Goal: Communication & Community: Answer question/provide support

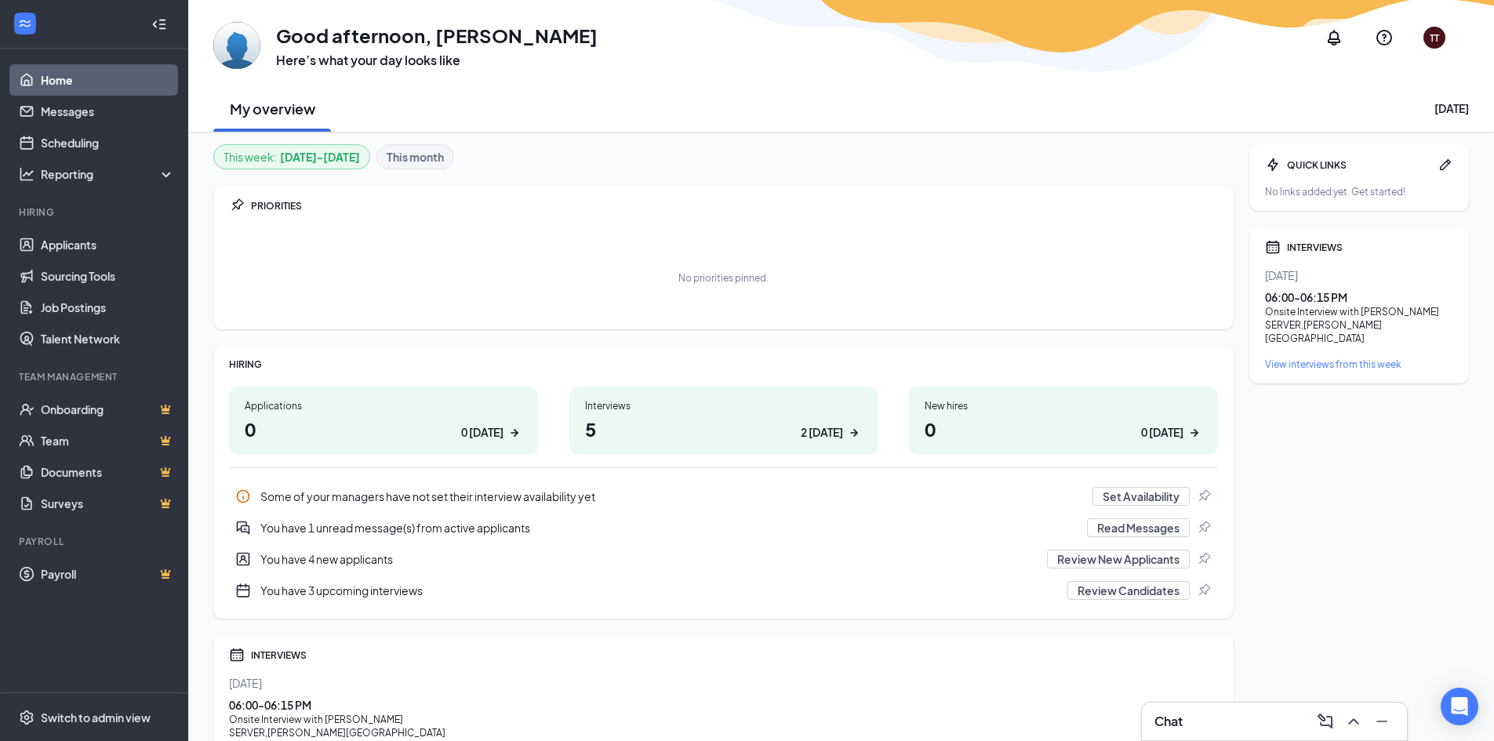
click at [1233, 731] on div "Chat" at bounding box center [1274, 721] width 240 height 25
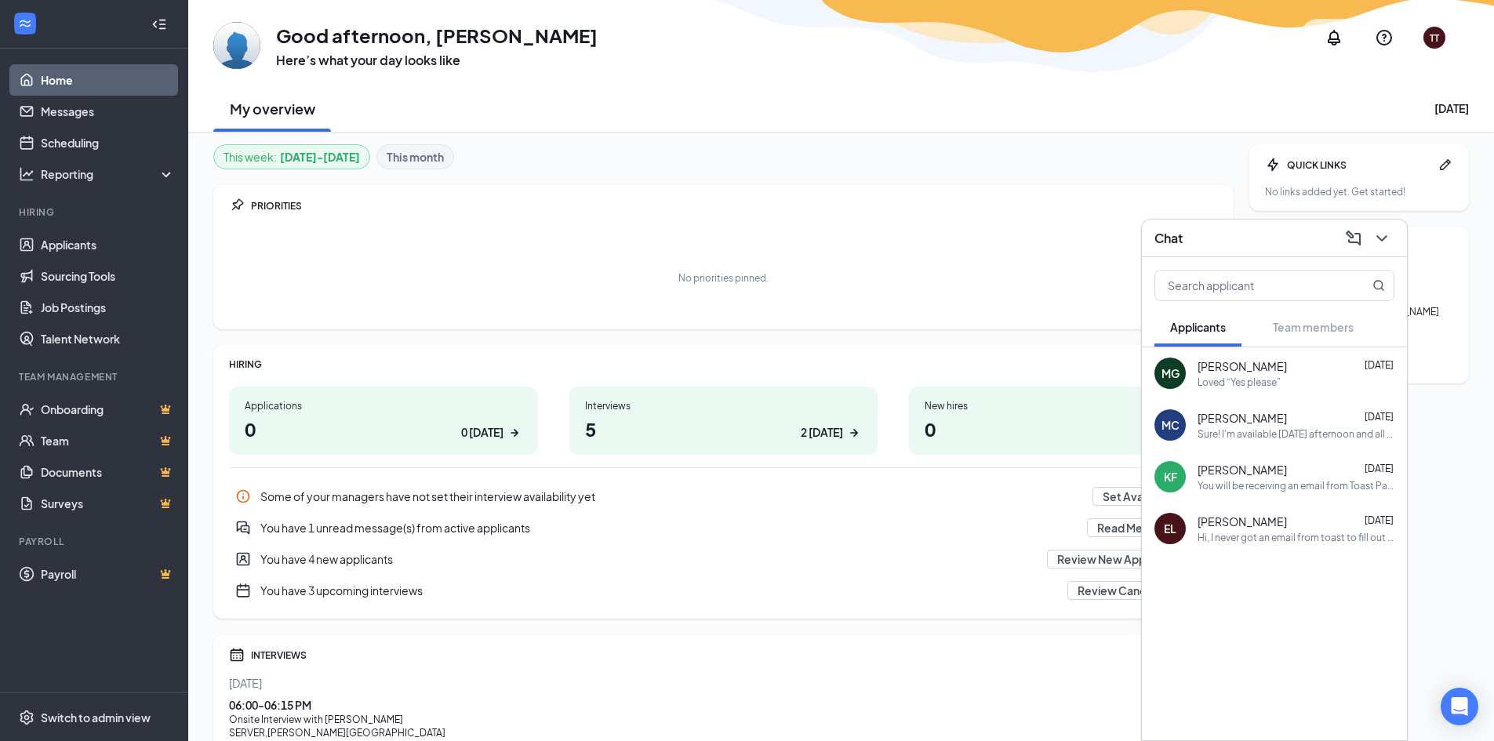
click at [485, 524] on div "You have 1 unread message(s) from active applicants" at bounding box center [668, 528] width 817 height 16
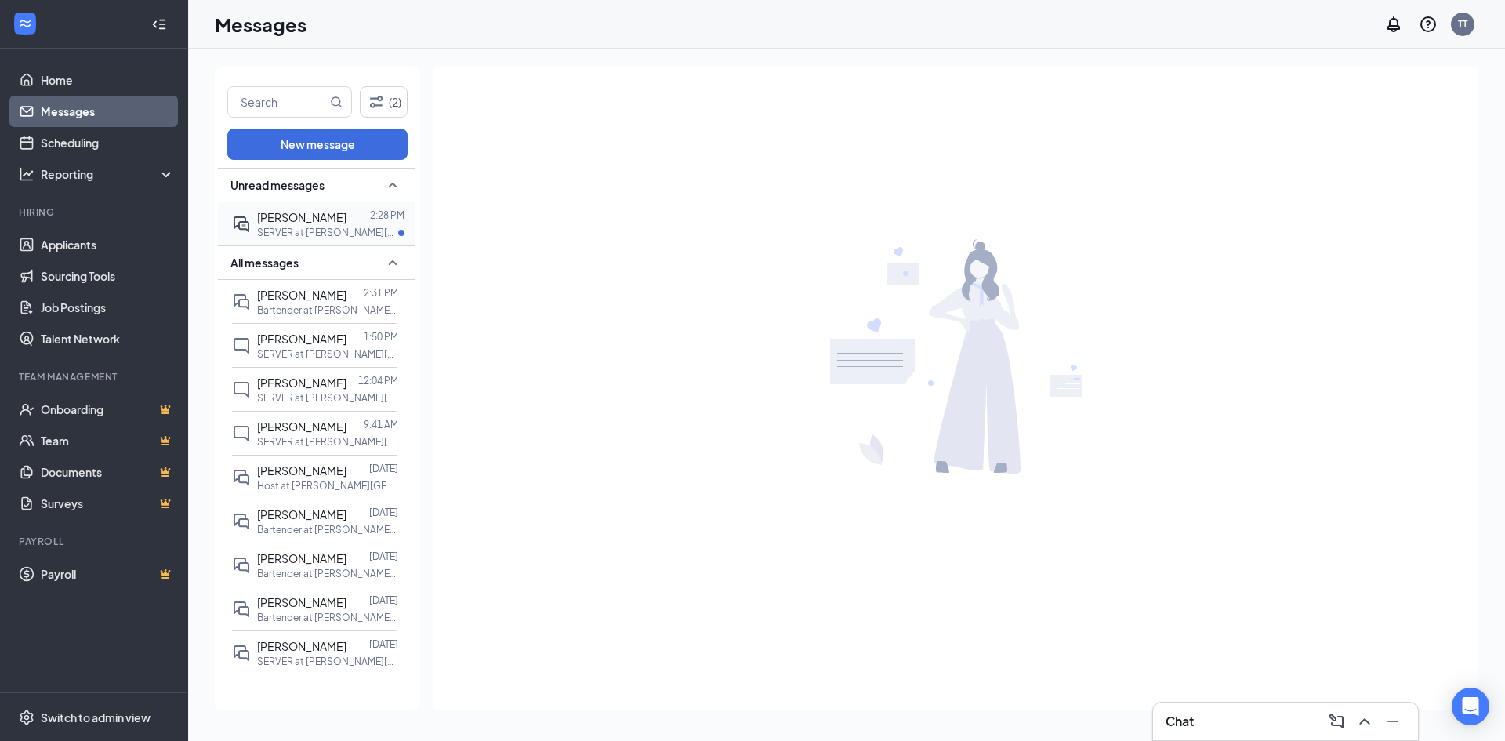
click at [301, 229] on p "SERVER at [PERSON_NAME][GEOGRAPHIC_DATA]" at bounding box center [327, 232] width 141 height 13
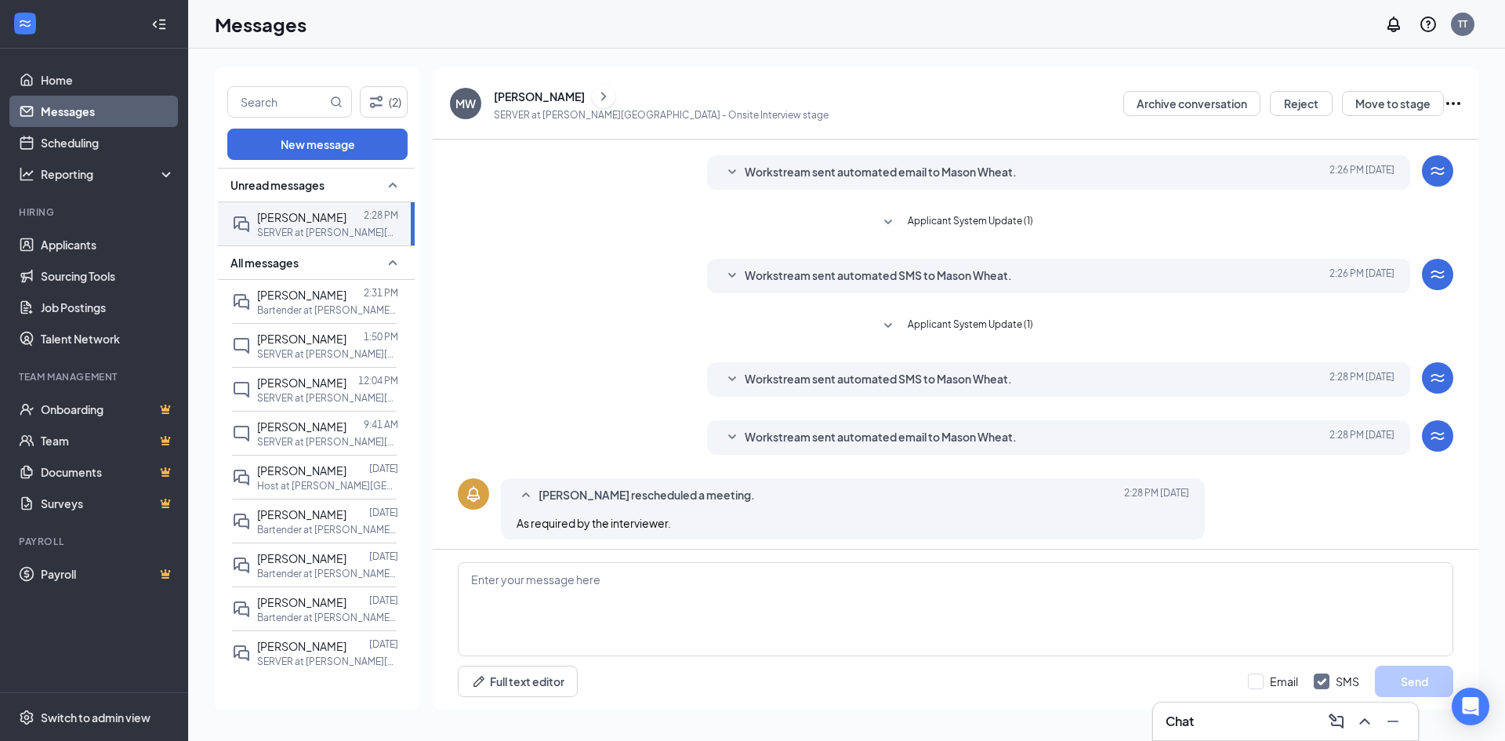
scroll to position [210, 0]
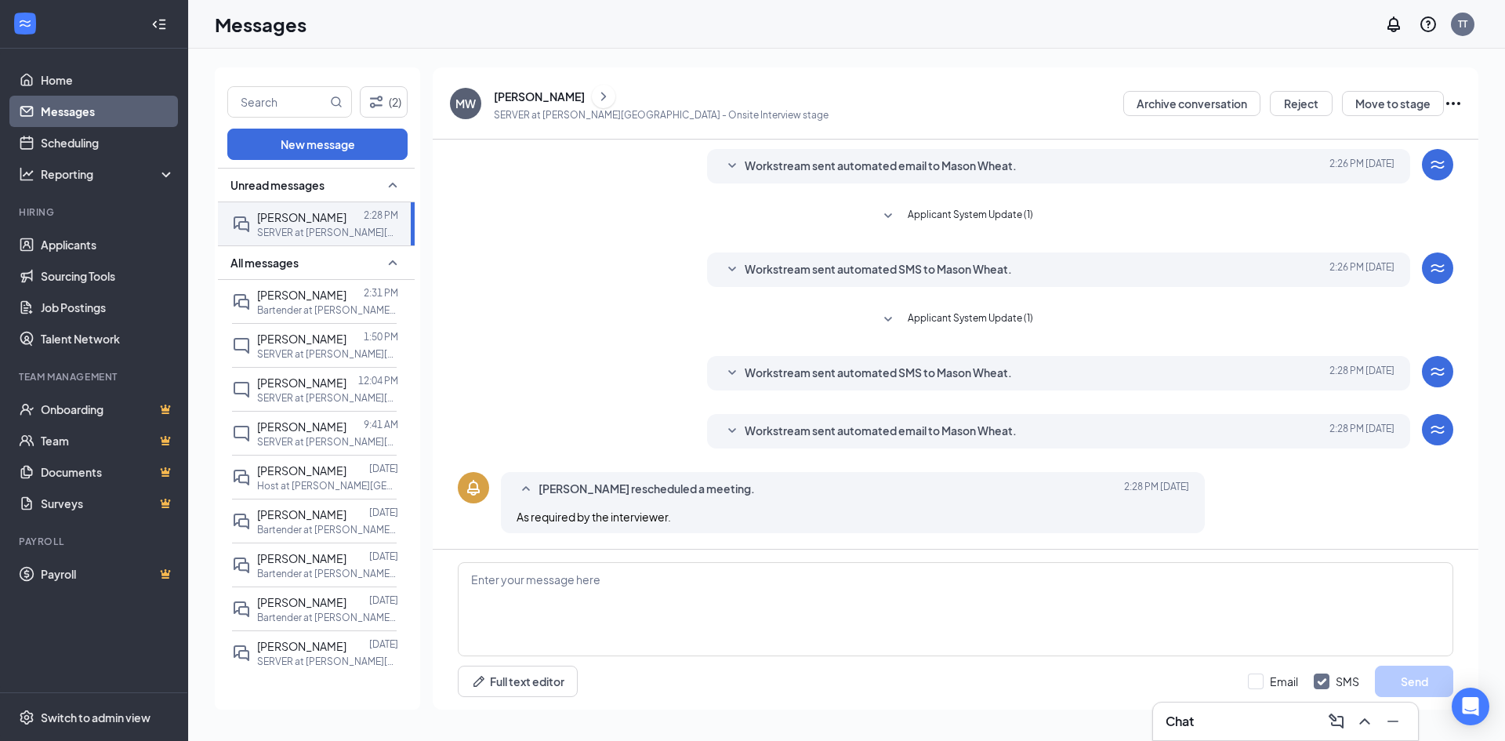
click at [723, 435] on icon "SmallChevronDown" at bounding box center [732, 431] width 19 height 19
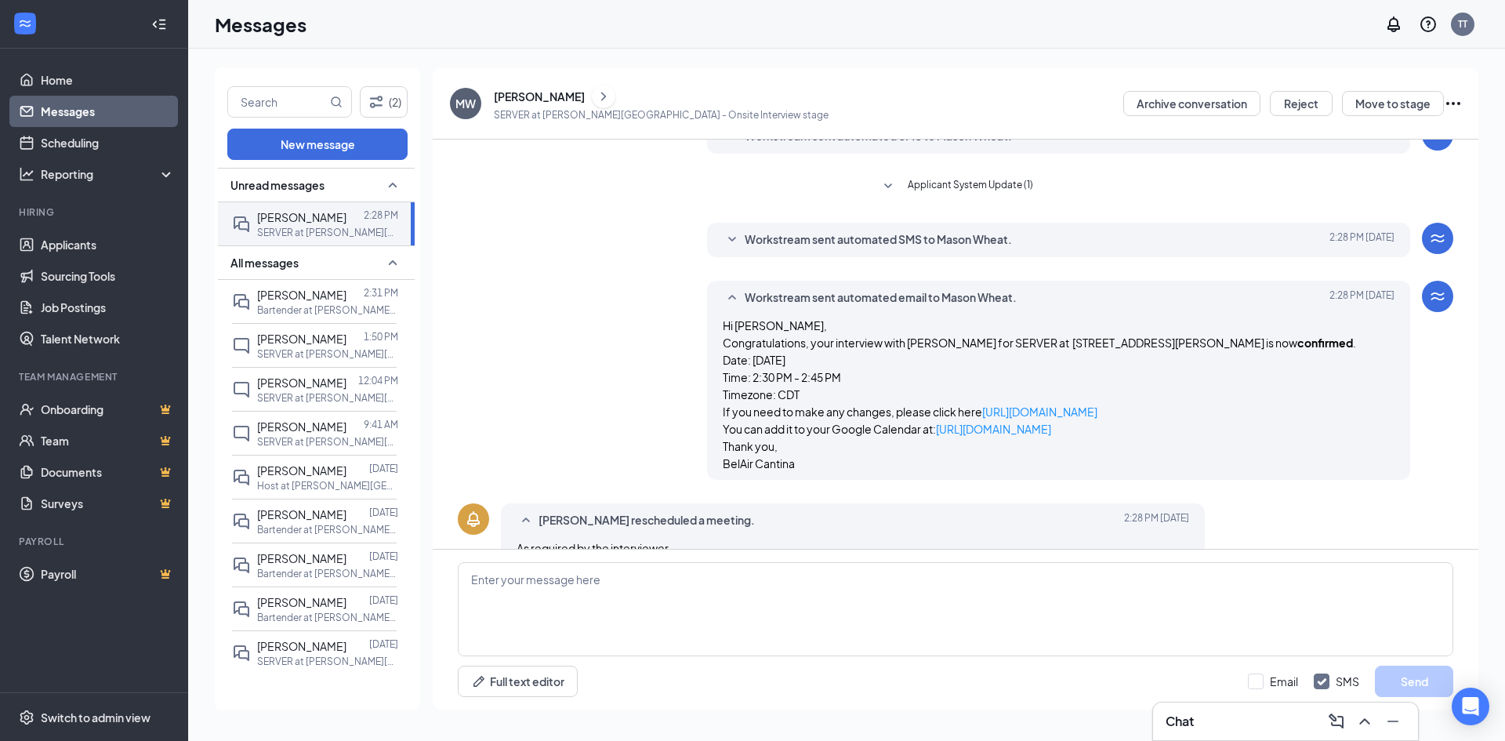
scroll to position [375, 0]
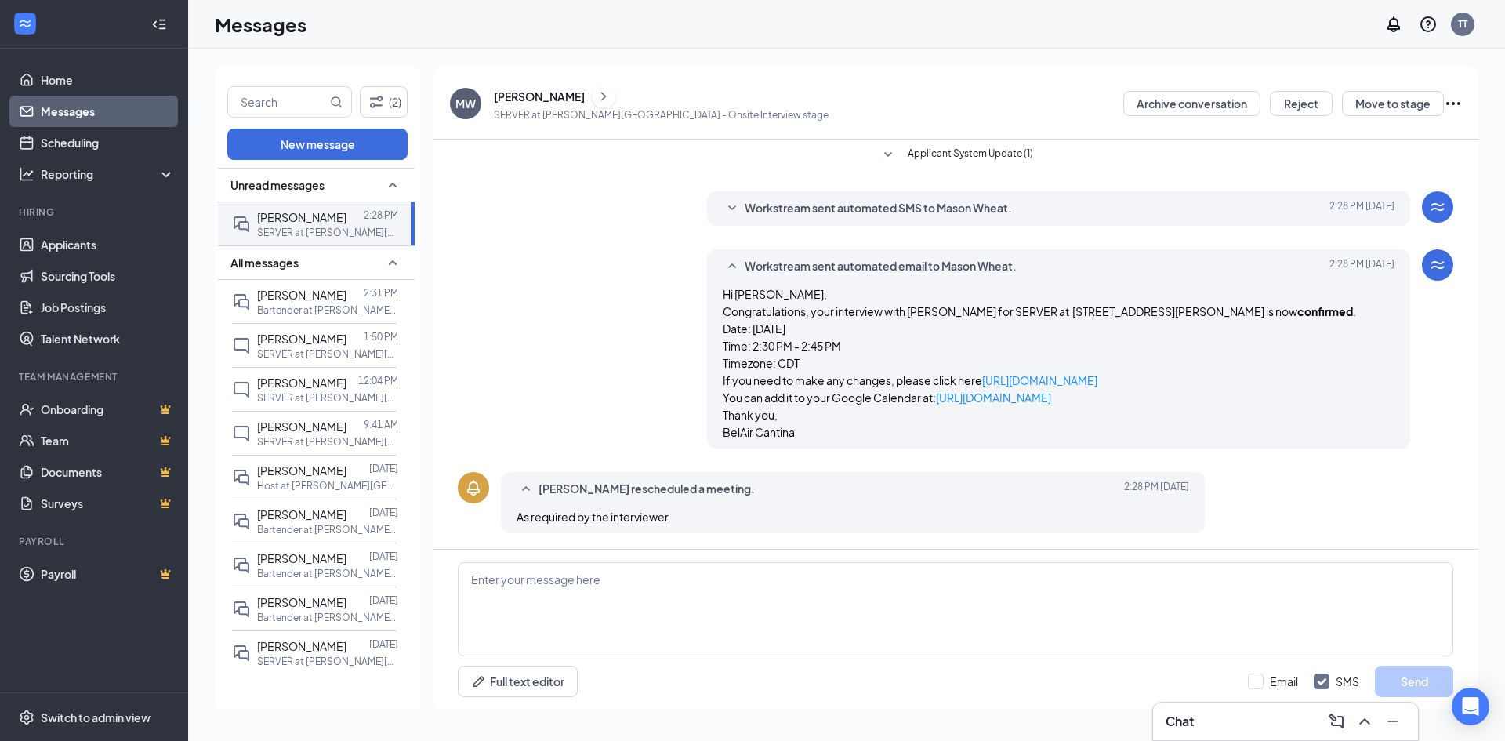
click at [530, 488] on icon "SmallChevronUp" at bounding box center [526, 489] width 19 height 19
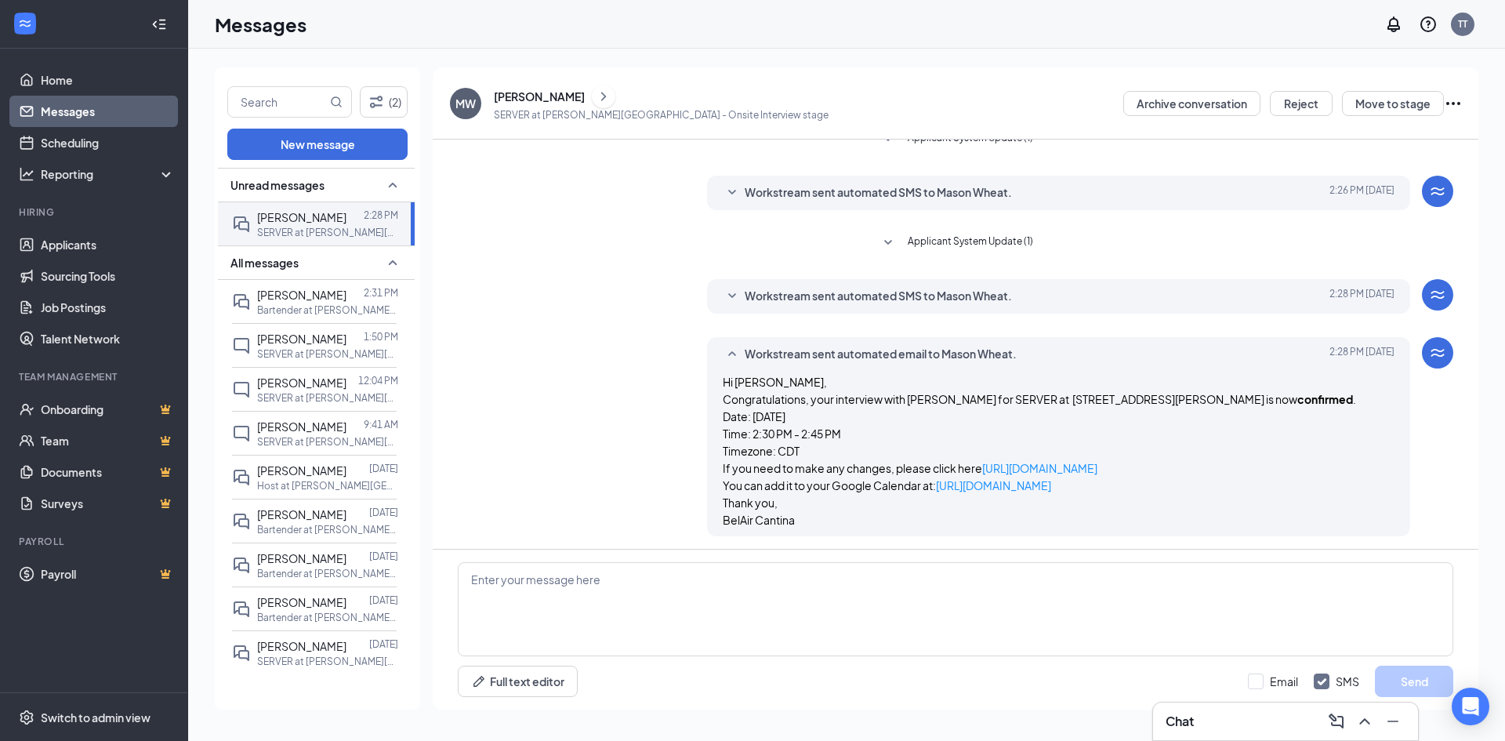
click at [724, 348] on icon "SmallChevronUp" at bounding box center [732, 354] width 19 height 19
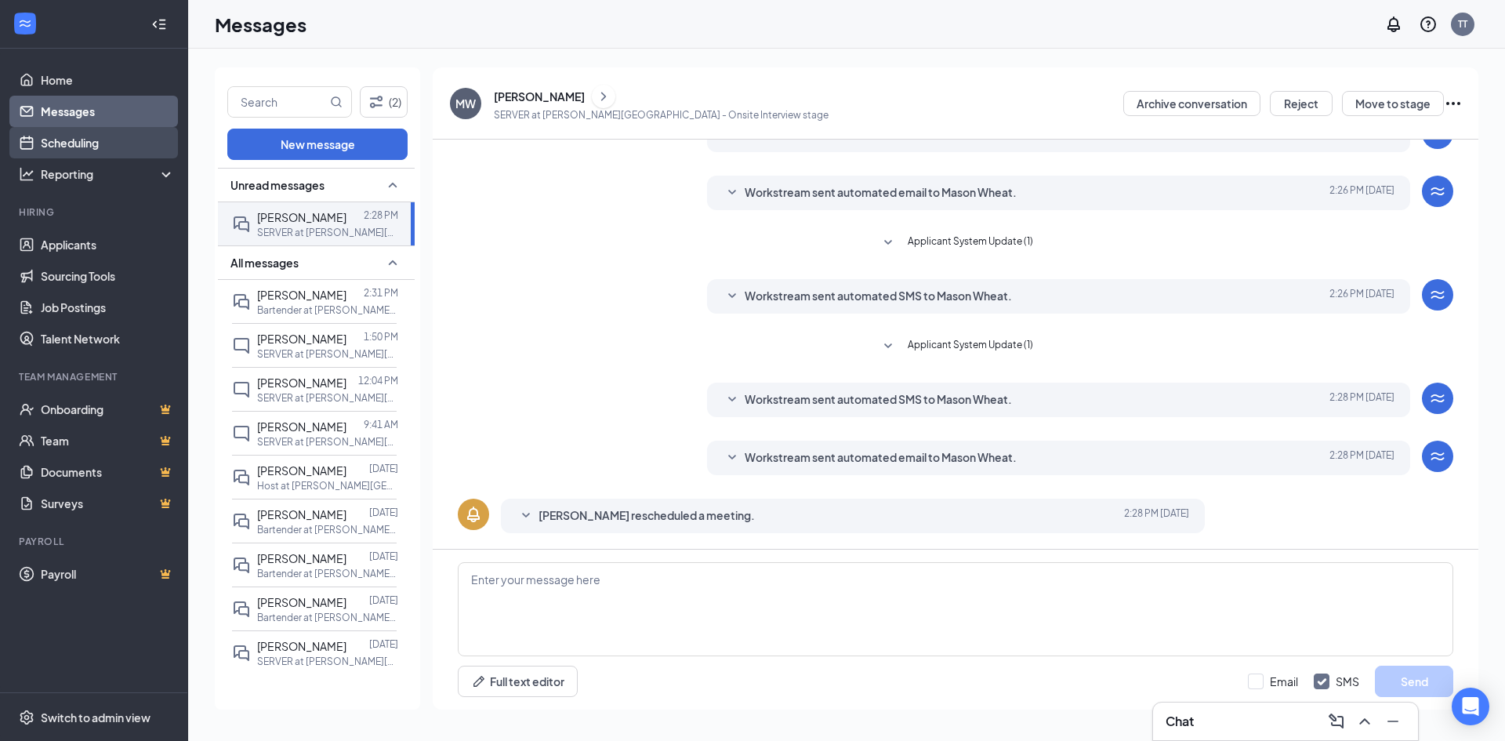
drag, startPoint x: 85, startPoint y: 145, endPoint x: 152, endPoint y: 145, distance: 67.4
click at [85, 145] on link "Scheduling" at bounding box center [108, 142] width 134 height 31
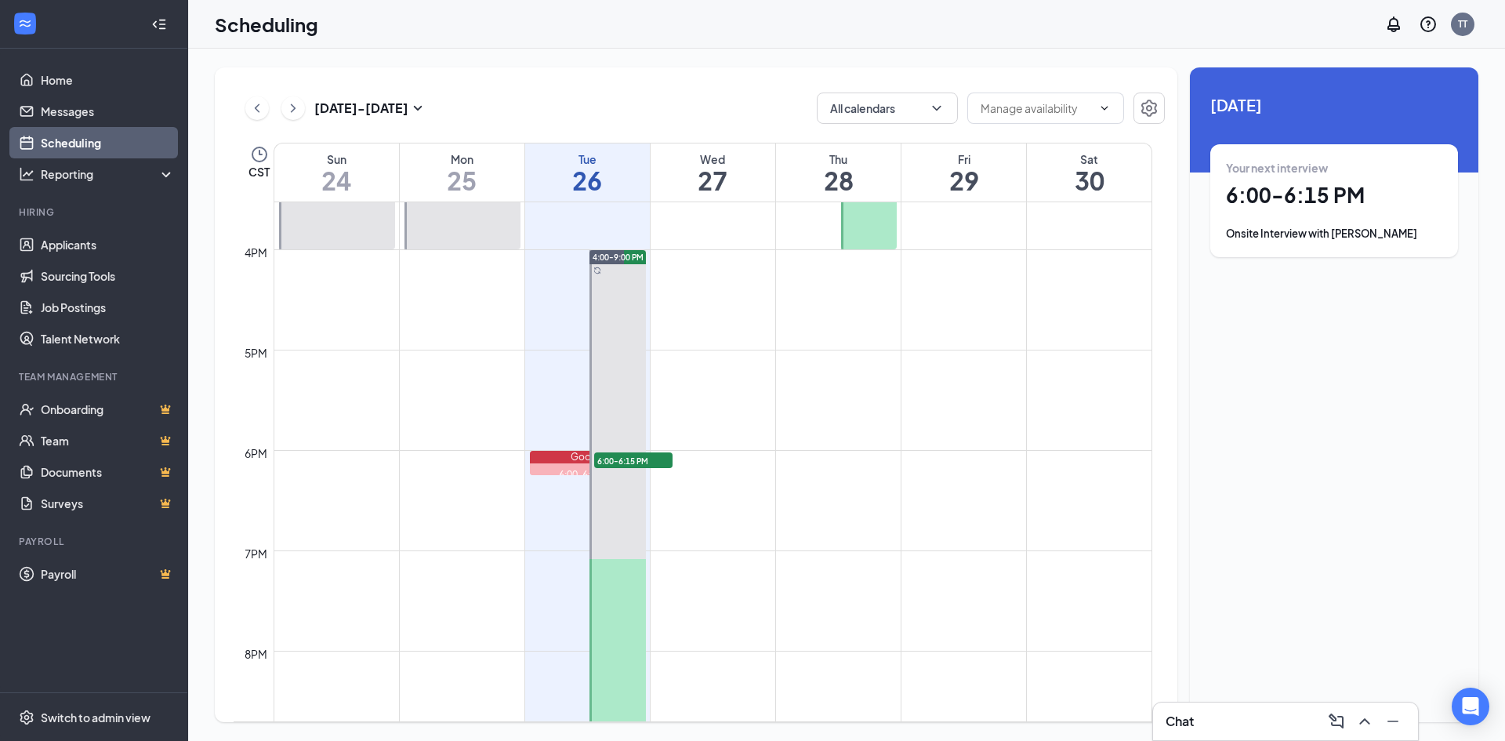
scroll to position [1558, 0]
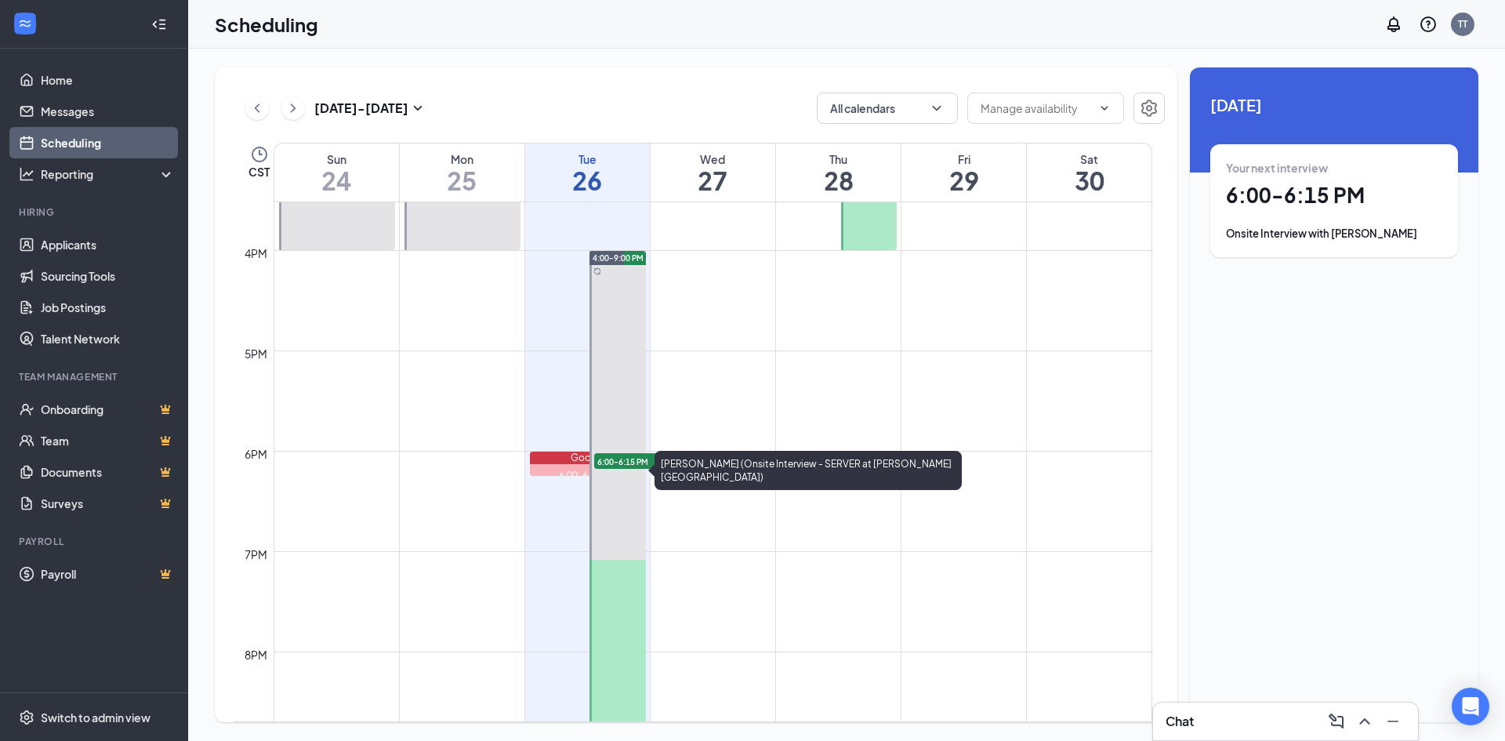
click at [552, 464] on div "6:00-6:15 PM [PERSON_NAME] (Onsite Interview - SERVER at [PERSON_NAME][GEOGRAPH…" at bounding box center [588, 476] width 116 height 24
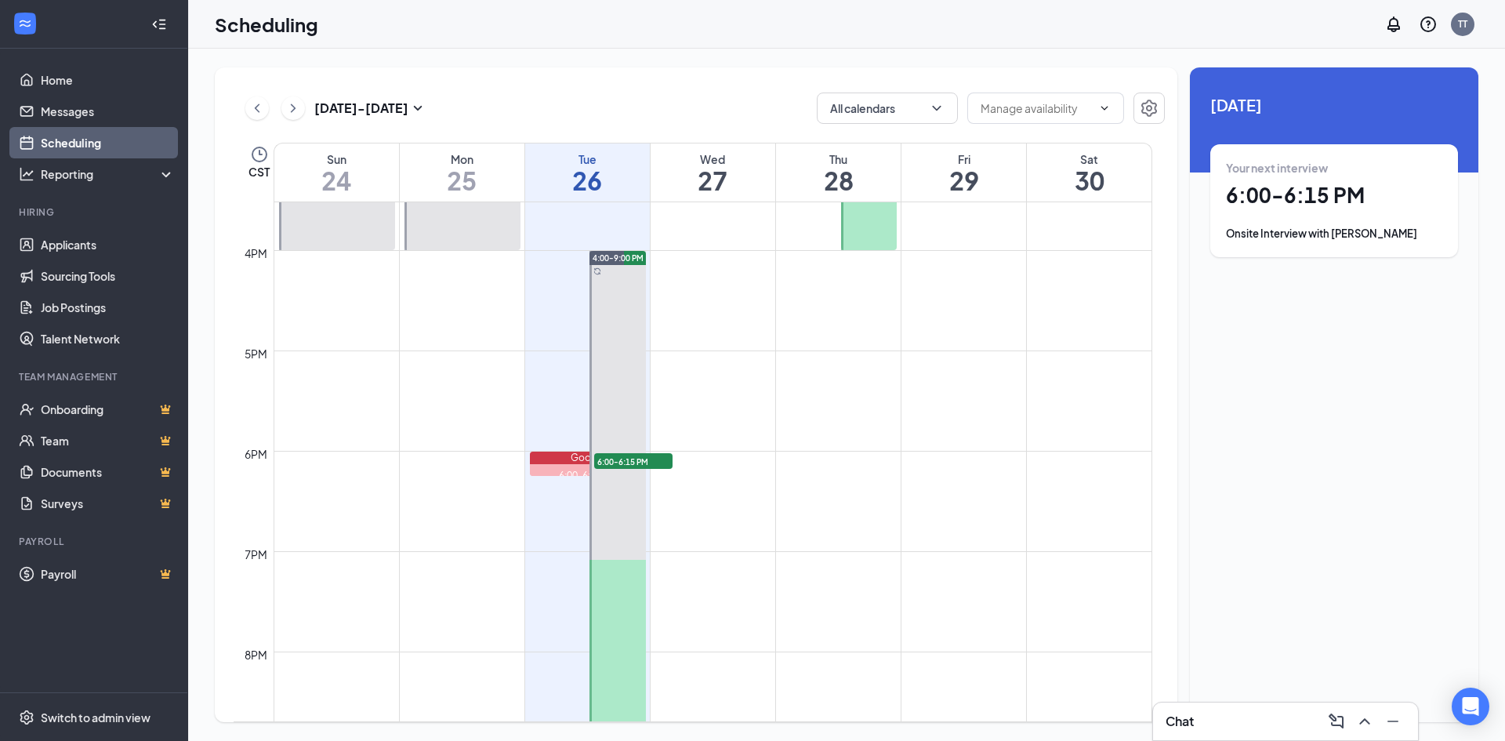
click at [1233, 721] on div "Chat" at bounding box center [1286, 721] width 240 height 25
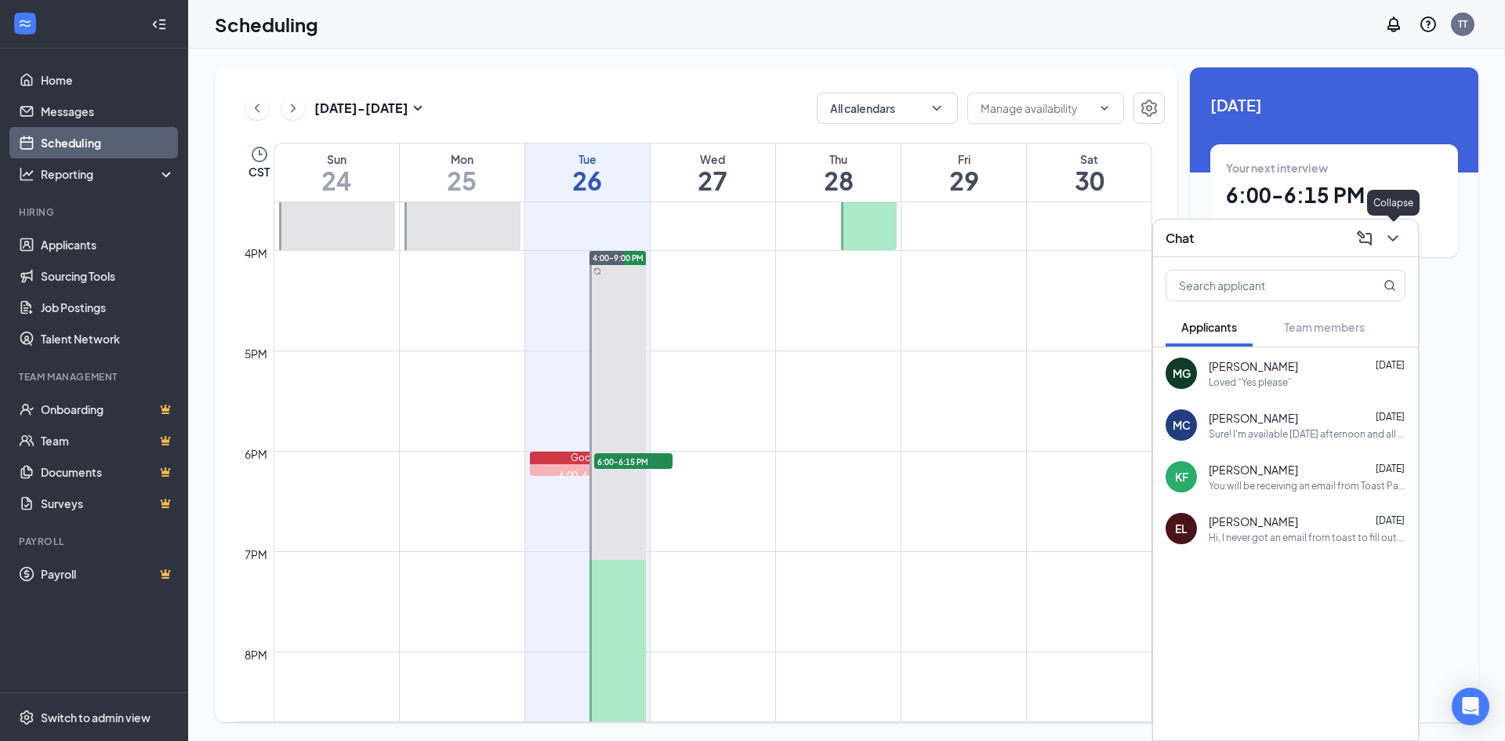
click at [1397, 245] on icon "ChevronDown" at bounding box center [1393, 238] width 19 height 19
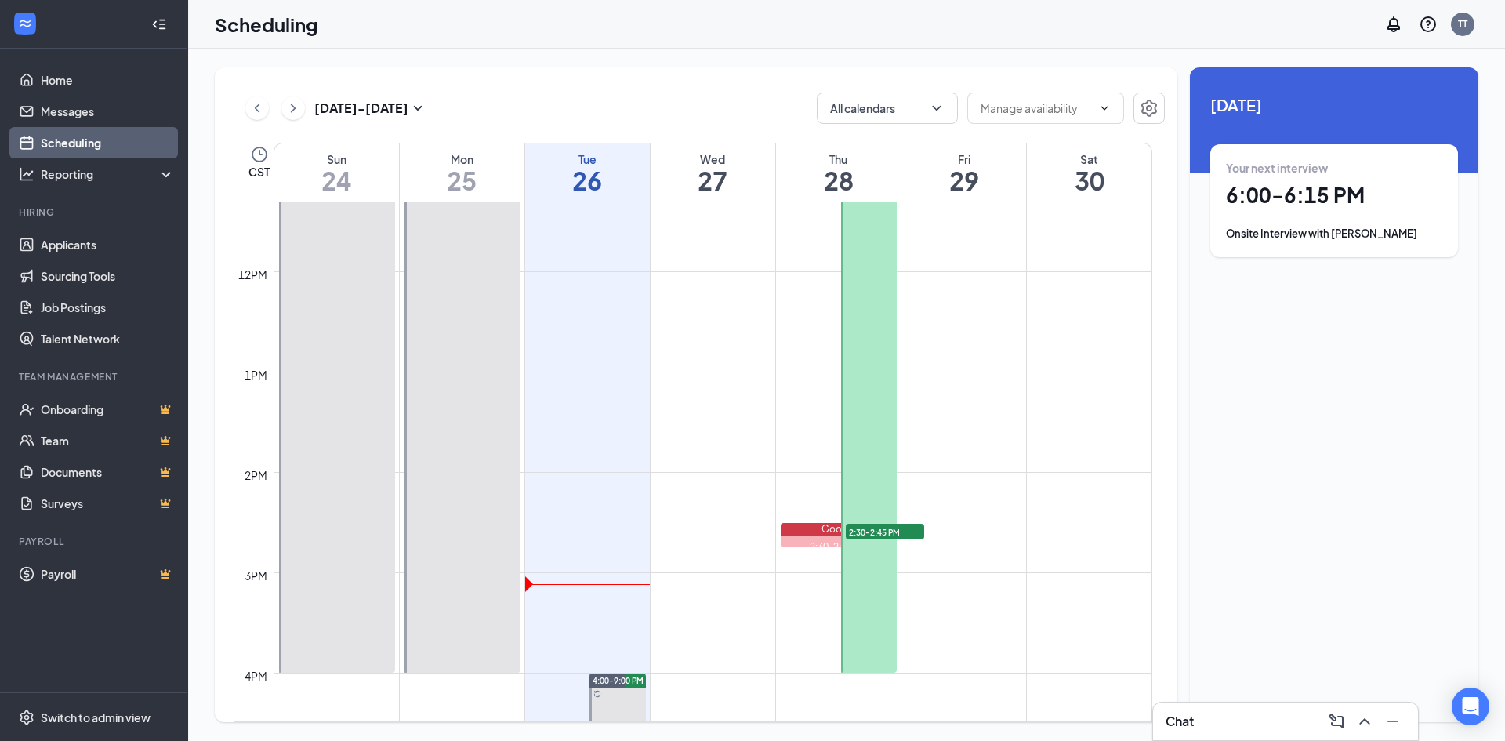
scroll to position [1135, 0]
